Goal: Task Accomplishment & Management: Manage account settings

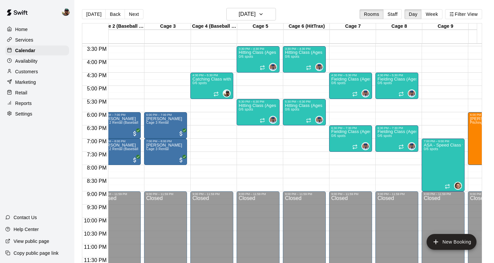
scroll to position [0, 61]
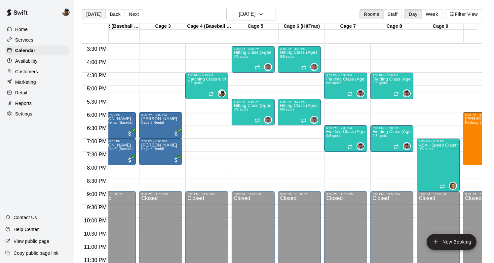
click at [98, 16] on button "[DATE]" at bounding box center [94, 14] width 24 height 10
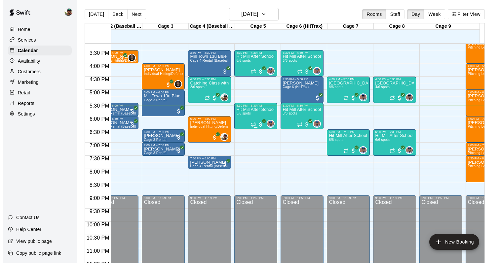
scroll to position [400, 61]
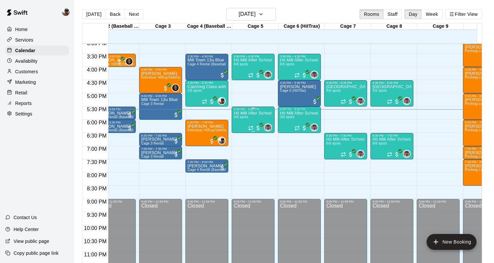
click at [254, 117] on div "Hit Mill After School Academy 10-13u- Hitting 3/6 spots" at bounding box center [252, 242] width 39 height 263
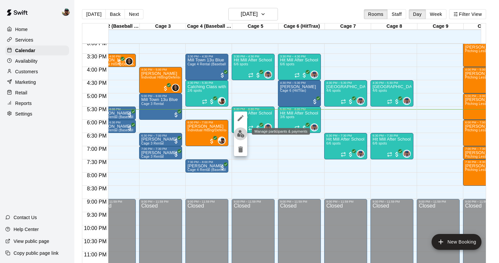
click at [242, 131] on img "edit" at bounding box center [241, 134] width 8 height 8
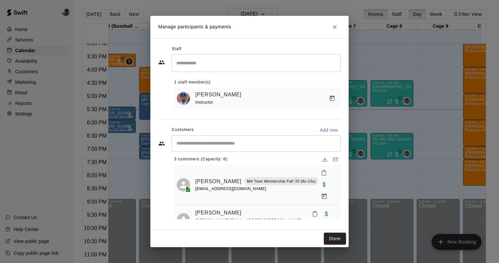
scroll to position [9, 0]
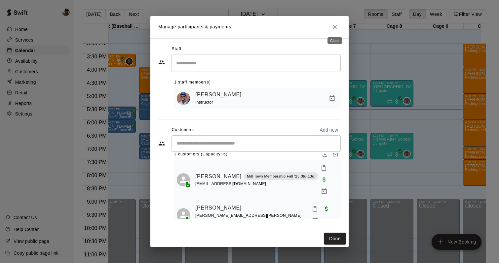
click at [333, 27] on icon "Close" at bounding box center [334, 27] width 7 height 7
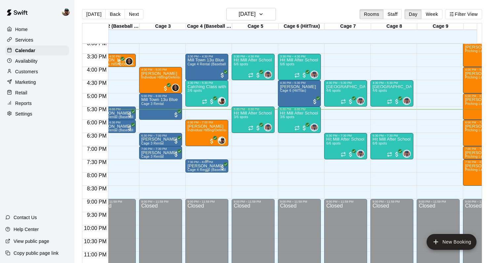
click at [203, 166] on p "[PERSON_NAME]" at bounding box center [206, 166] width 39 height 0
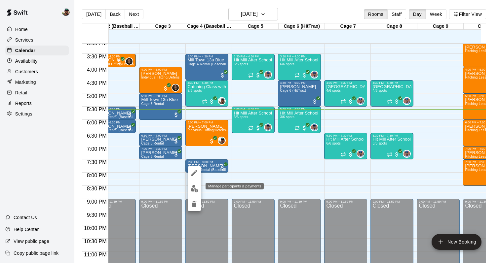
click at [197, 188] on img "edit" at bounding box center [195, 189] width 8 height 8
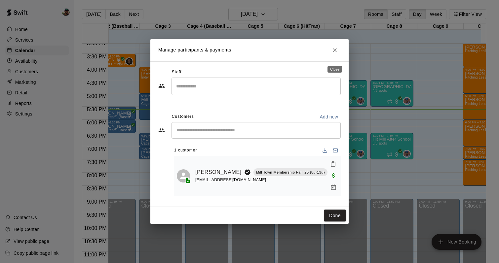
click at [333, 53] on icon "Close" at bounding box center [334, 50] width 7 height 7
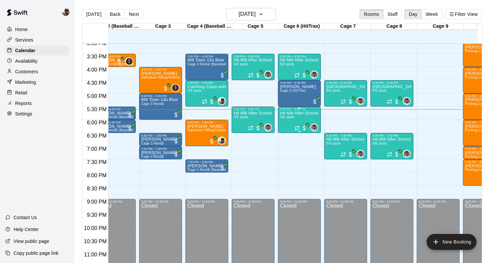
click at [293, 119] on span "3/6 spots" at bounding box center [287, 117] width 15 height 4
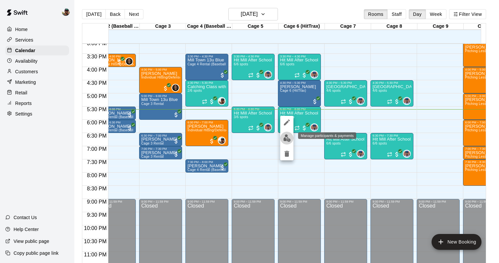
click at [287, 134] on img "edit" at bounding box center [287, 138] width 8 height 8
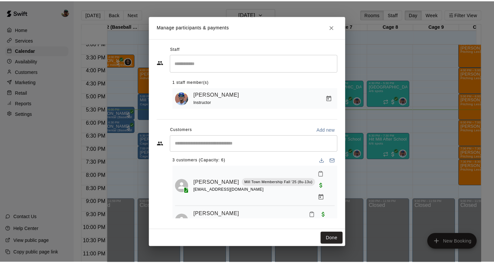
scroll to position [0, 0]
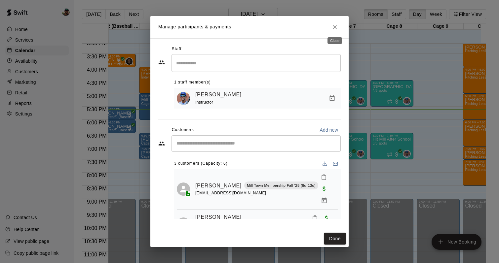
click at [332, 29] on icon "Close" at bounding box center [334, 27] width 7 height 7
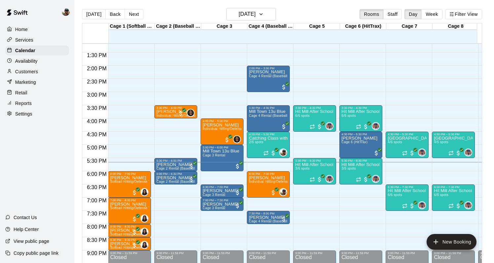
scroll to position [347, 0]
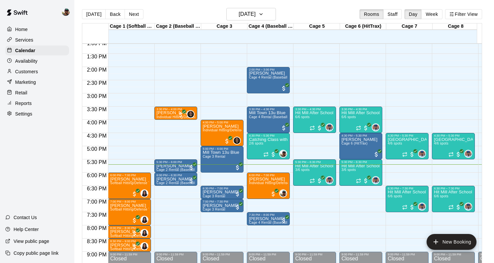
click at [24, 41] on p "Services" at bounding box center [24, 40] width 18 height 7
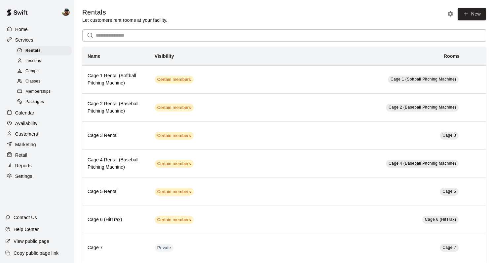
click at [35, 82] on span "Classes" at bounding box center [32, 81] width 15 height 7
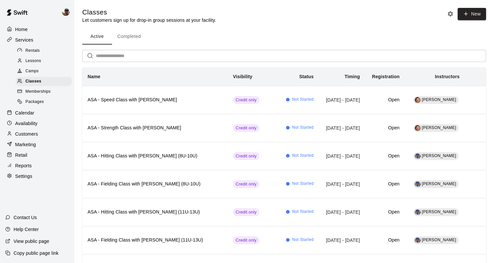
click at [32, 64] on span "Lessons" at bounding box center [33, 61] width 16 height 7
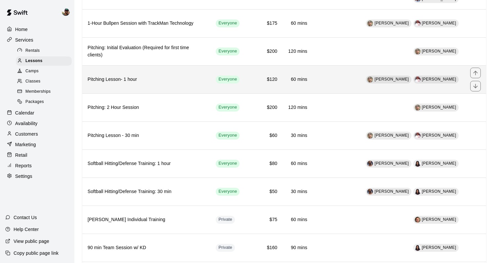
scroll to position [126, 0]
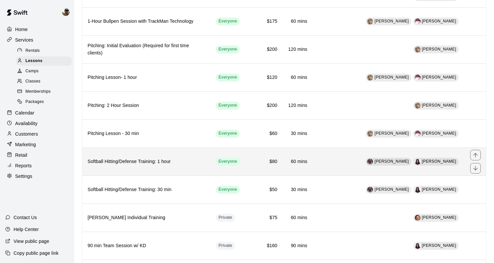
click at [148, 154] on th "Softball Hitting/Defense Training: 1 hour" at bounding box center [146, 162] width 128 height 28
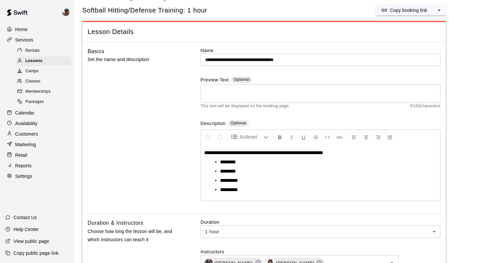
scroll to position [15, 0]
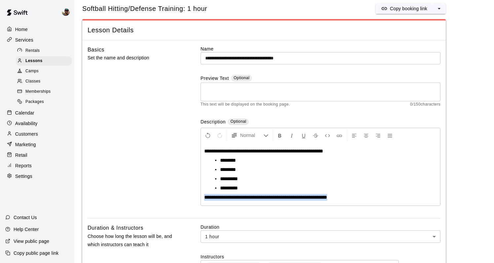
drag, startPoint x: 202, startPoint y: 199, endPoint x: 344, endPoint y: 199, distance: 141.3
click at [344, 199] on div "**********" at bounding box center [320, 174] width 239 height 63
click at [282, 141] on div "Normal" at bounding box center [320, 135] width 239 height 15
click at [282, 140] on button "Format Bold" at bounding box center [279, 135] width 11 height 12
click at [294, 189] on li "********" at bounding box center [323, 188] width 206 height 7
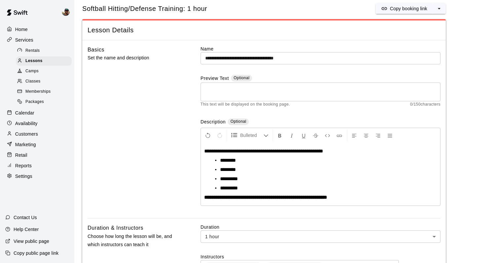
drag, startPoint x: 257, startPoint y: 218, endPoint x: 253, endPoint y: 218, distance: 3.6
click at [256, 218] on div "**********" at bounding box center [320, 132] width 240 height 173
click at [203, 195] on div "**********" at bounding box center [320, 174] width 239 height 63
click at [290, 198] on strong "**********" at bounding box center [265, 197] width 123 height 5
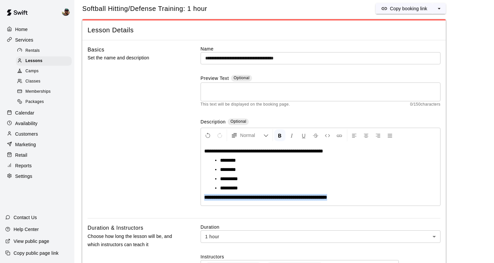
click at [290, 198] on strong "**********" at bounding box center [265, 197] width 123 height 5
click at [30, 110] on p "Calendar" at bounding box center [24, 113] width 19 height 7
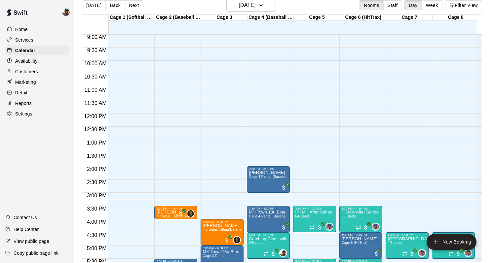
scroll to position [276, 0]
